Goal: Navigation & Orientation: Find specific page/section

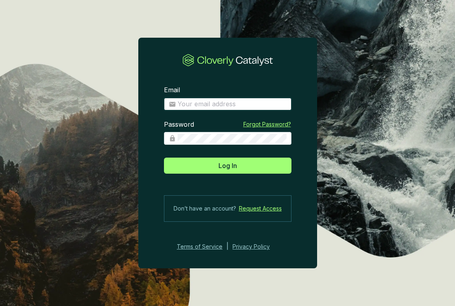
click at [195, 104] on input "Email" at bounding box center [232, 104] width 109 height 9
type input "[EMAIL_ADDRESS][DOMAIN_NAME]"
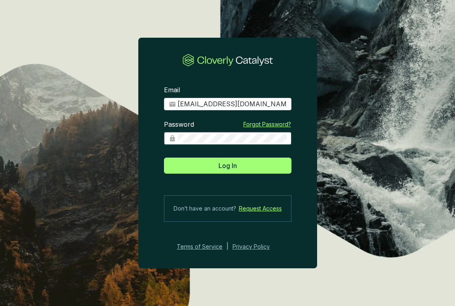
click at [164, 158] on button "Log In" at bounding box center [227, 166] width 127 height 16
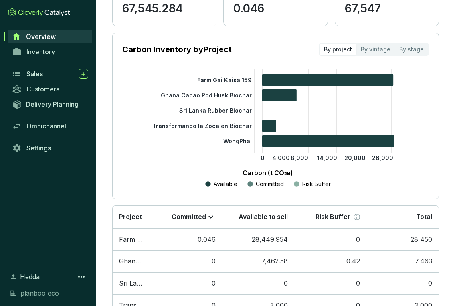
scroll to position [166, 0]
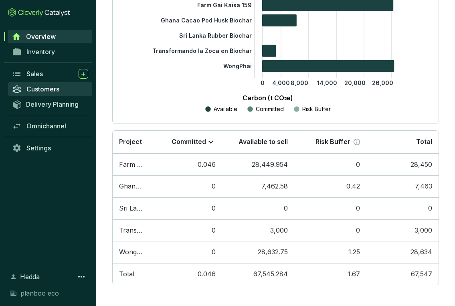
click at [41, 88] on span "Customers" at bounding box center [42, 89] width 33 height 8
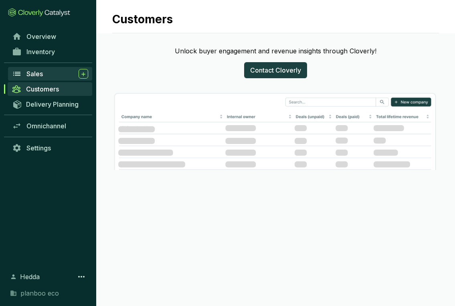
click at [34, 73] on span "Sales" at bounding box center [34, 74] width 16 height 8
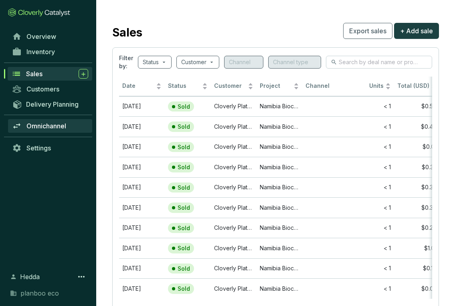
click at [41, 132] on link "Omnichannel" at bounding box center [50, 126] width 84 height 14
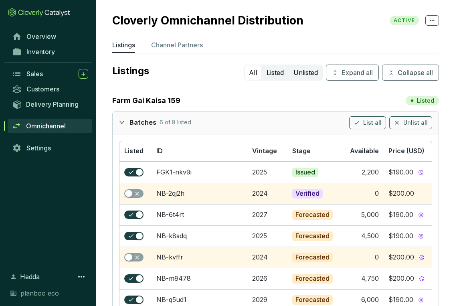
click at [180, 48] on p "Channel Partners" at bounding box center [177, 45] width 52 height 10
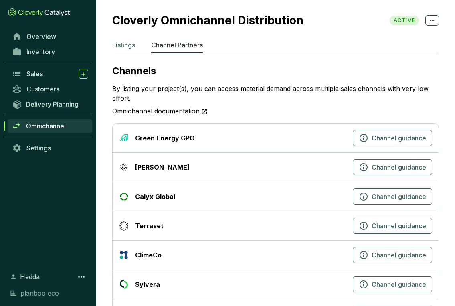
click at [124, 43] on p "Listings" at bounding box center [123, 45] width 23 height 10
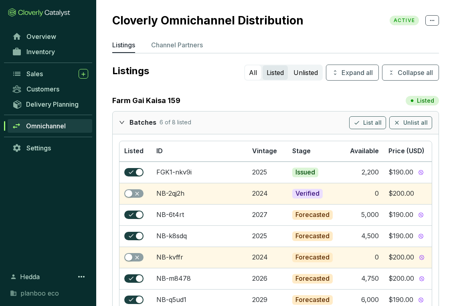
click at [269, 70] on button "Listed" at bounding box center [275, 72] width 25 height 14
click at [309, 73] on button "Unlisted" at bounding box center [305, 72] width 32 height 14
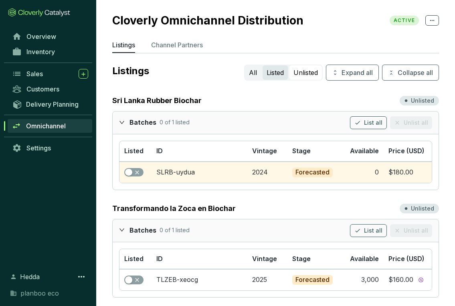
click at [268, 78] on button "Listed" at bounding box center [275, 72] width 25 height 14
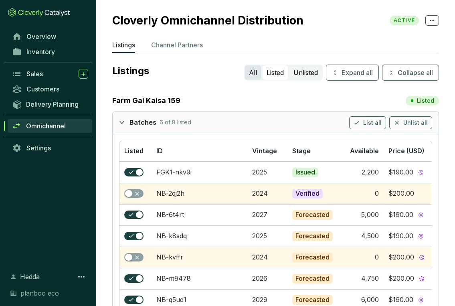
click at [249, 73] on button "All" at bounding box center [253, 72] width 16 height 14
click at [177, 45] on p "Channel Partners" at bounding box center [177, 45] width 52 height 10
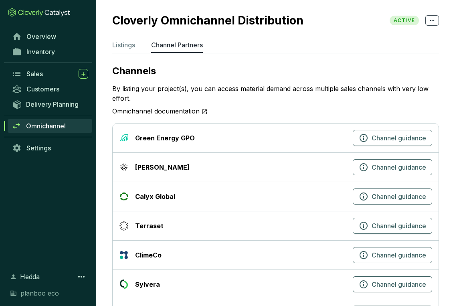
scroll to position [38, 0]
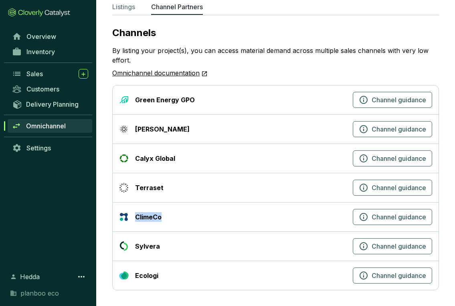
drag, startPoint x: 135, startPoint y: 216, endPoint x: 186, endPoint y: 216, distance: 50.1
click at [186, 216] on div "ClimeCo" at bounding box center [234, 217] width 230 height 10
copy div "ClimeCo"
click at [144, 188] on div "Terraset" at bounding box center [149, 188] width 28 height 10
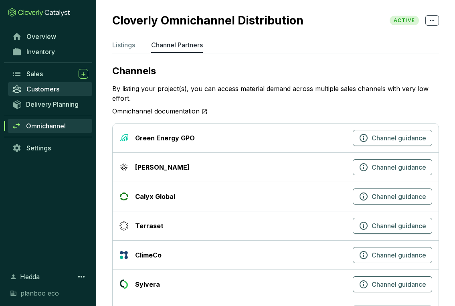
click at [52, 88] on span "Customers" at bounding box center [42, 89] width 33 height 8
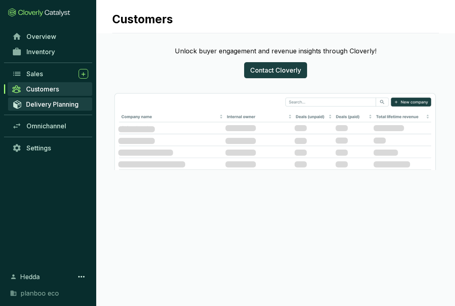
click at [44, 101] on span "Delivery Planning" at bounding box center [52, 104] width 53 height 8
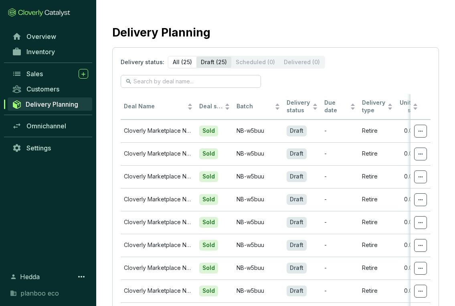
click at [208, 61] on div "Draft (25)" at bounding box center [213, 62] width 35 height 11
click at [196, 57] on input "Draft (25)" at bounding box center [196, 57] width 0 height 0
click at [44, 70] on div "Sales" at bounding box center [57, 74] width 62 height 10
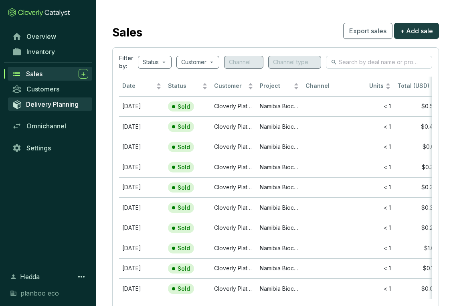
click at [60, 104] on span "Delivery Planning" at bounding box center [52, 104] width 53 height 8
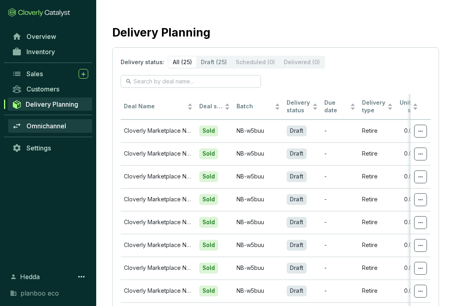
click at [38, 126] on span "Omnichannel" at bounding box center [46, 126] width 40 height 8
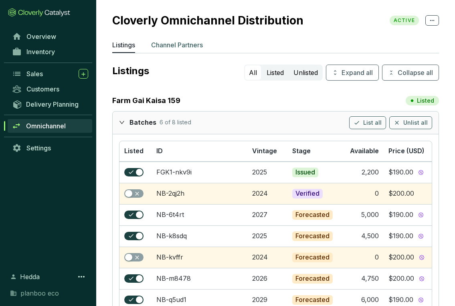
click at [172, 46] on p "Channel Partners" at bounding box center [177, 45] width 52 height 10
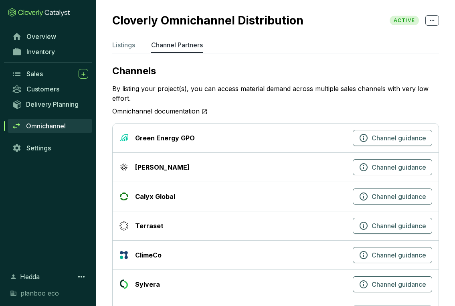
scroll to position [38, 0]
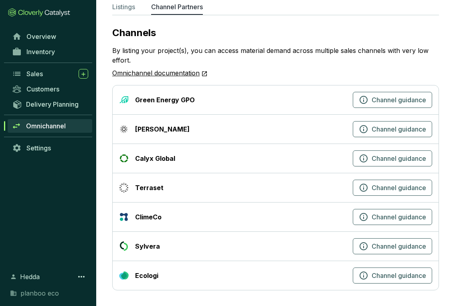
click at [162, 71] on link "Omnichannel documentation" at bounding box center [159, 73] width 95 height 10
click at [40, 39] on span "Overview" at bounding box center [41, 36] width 30 height 8
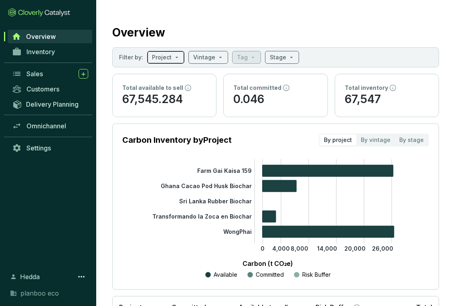
click at [156, 61] on input "search" at bounding box center [162, 57] width 20 height 12
click at [158, 55] on input "search" at bounding box center [162, 57] width 20 height 12
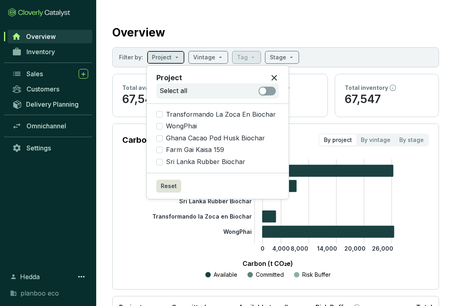
click at [158, 55] on input "search" at bounding box center [162, 57] width 20 height 12
click at [245, 16] on section "Overview Filter by: Project Vintage Tag Stage Total available to sell 67,545.28…" at bounding box center [275, 235] width 359 height 471
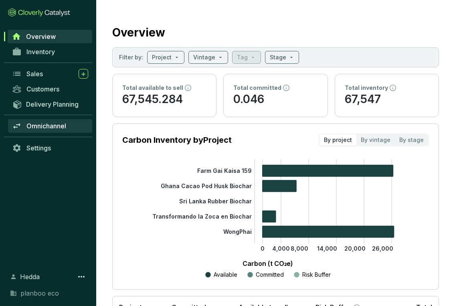
click at [48, 125] on span "Omnichannel" at bounding box center [46, 126] width 40 height 8
